Goal: Check status: Check status

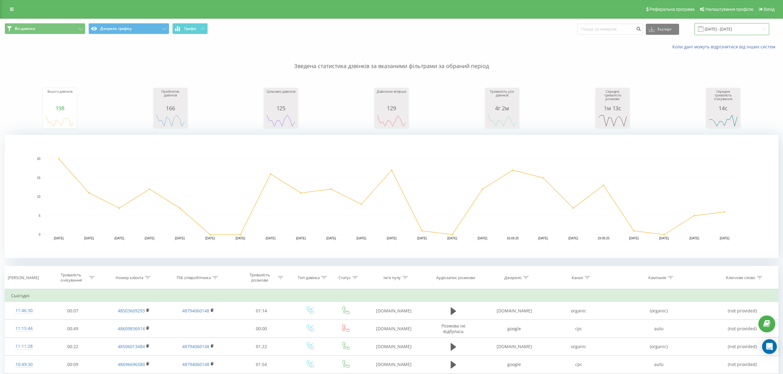
click at [713, 31] on input "[DATE] - [DATE]" at bounding box center [732, 29] width 75 height 12
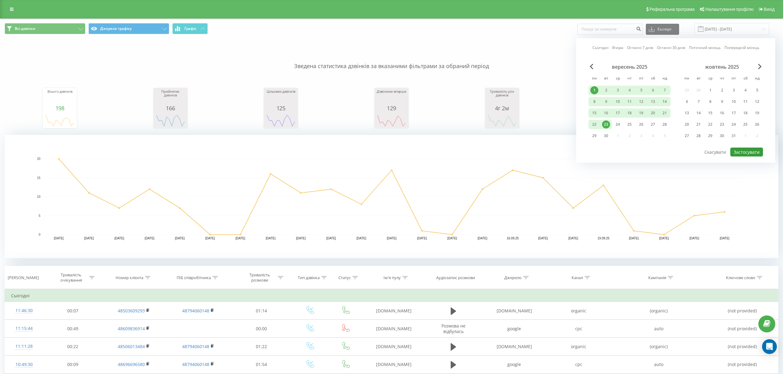
drag, startPoint x: 750, startPoint y: 153, endPoint x: 698, endPoint y: 153, distance: 52.4
click at [748, 152] on button "Застосувати" at bounding box center [747, 152] width 33 height 9
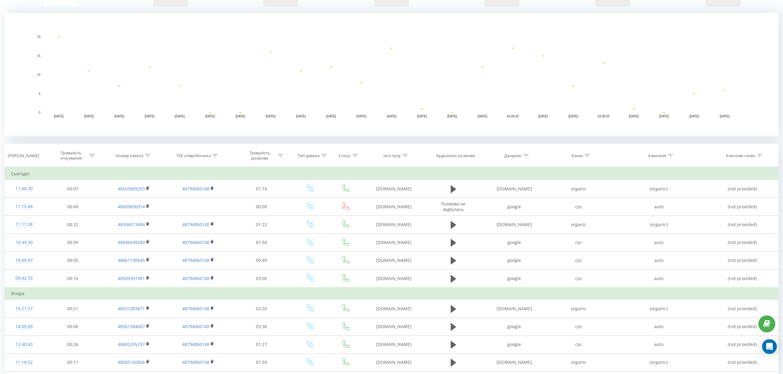
scroll to position [122, 0]
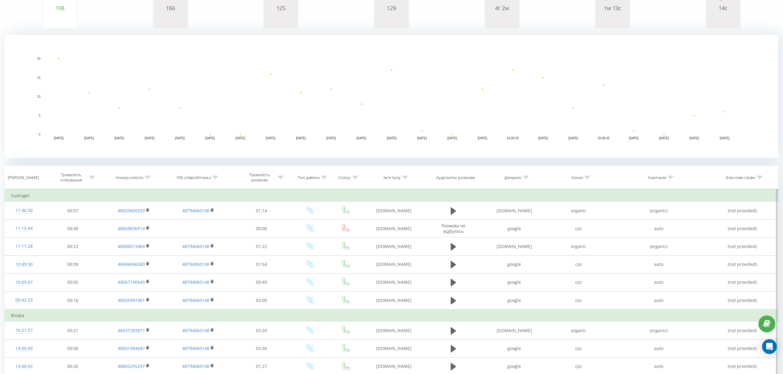
scroll to position [123, 0]
